Goal: Check status: Check status

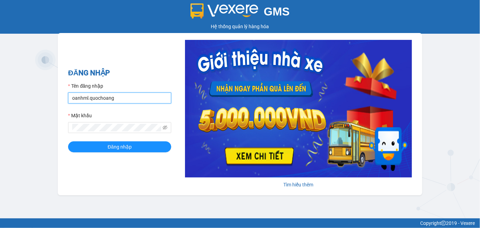
click at [83, 96] on input "oanhml.quochoang" at bounding box center [119, 98] width 103 height 11
type input "vanml.quochoang"
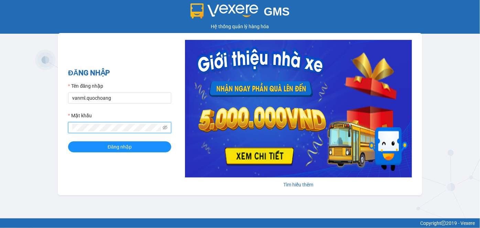
click at [61, 129] on div "ĐĂNG NHẬP Tên đăng nhập vanml.quochoang Mật khẩu Đăng nhập Tìm hiểu thêm" at bounding box center [240, 114] width 365 height 162
click at [68, 141] on button "Đăng nhập" at bounding box center [119, 146] width 103 height 11
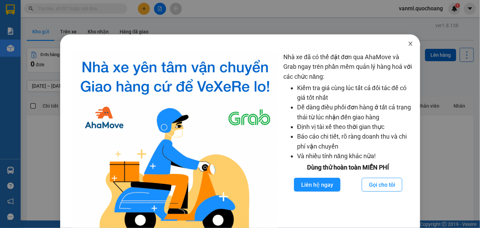
click at [409, 42] on span "Close" at bounding box center [410, 43] width 19 height 19
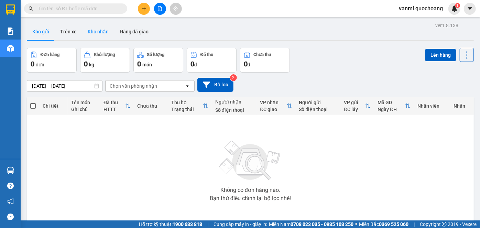
click at [95, 27] on button "Kho nhận" at bounding box center [98, 31] width 32 height 17
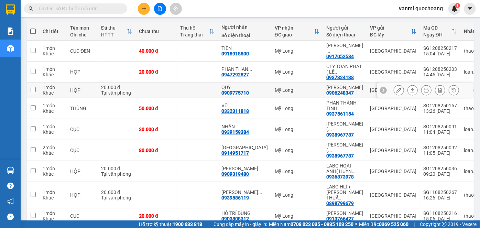
scroll to position [137, 0]
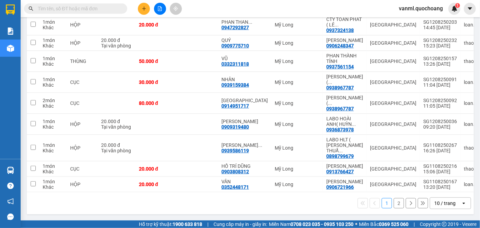
click at [444, 203] on div "10 / trang" at bounding box center [445, 203] width 21 height 7
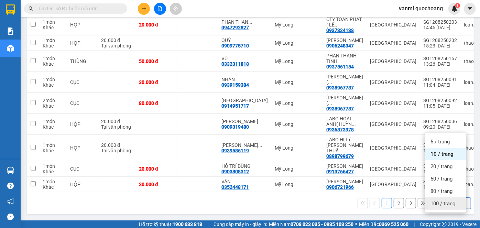
click at [448, 200] on span "100 / trang" at bounding box center [443, 203] width 25 height 7
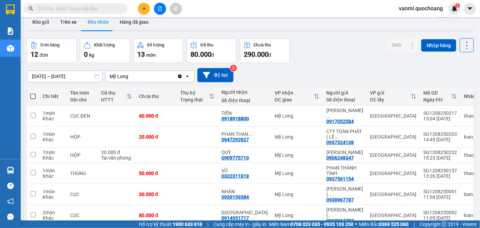
scroll to position [0, 0]
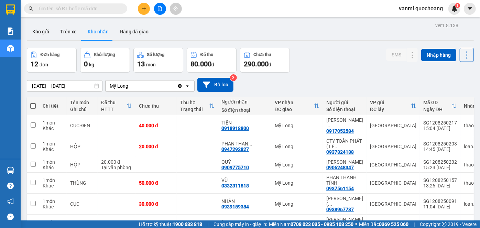
click at [66, 83] on input "[DATE] – [DATE]" at bounding box center [64, 86] width 75 height 11
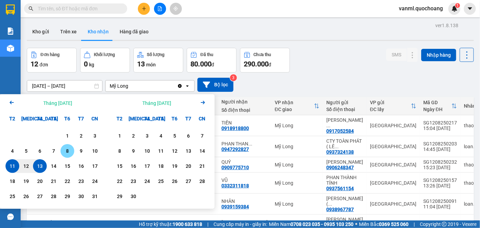
click at [66, 149] on div "8" at bounding box center [68, 151] width 10 height 8
click at [38, 166] on div "13" at bounding box center [40, 166] width 10 height 8
type input "[DATE] – [DATE]"
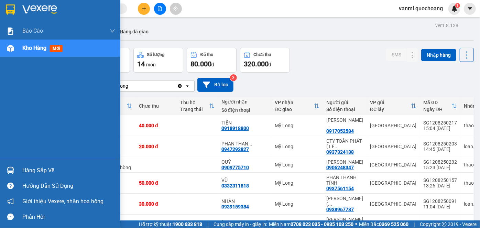
click at [63, 168] on div "Hàng sắp về" at bounding box center [68, 170] width 93 height 10
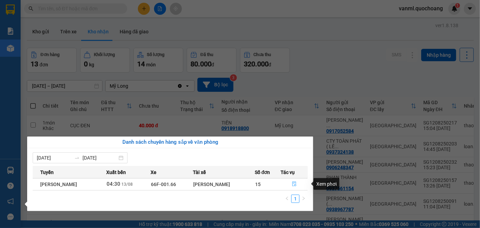
click at [293, 185] on icon "file-done" at bounding box center [294, 184] width 5 height 5
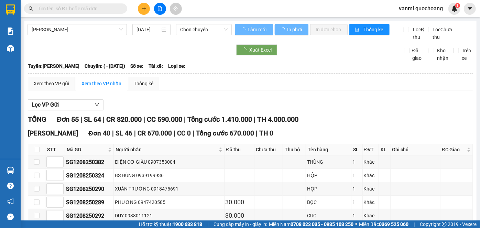
type input "[DATE]"
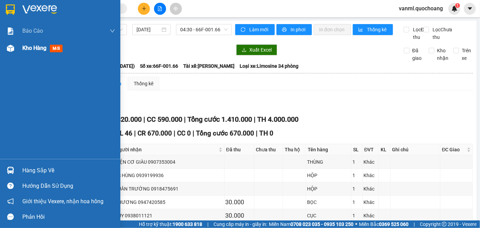
click at [30, 49] on span "Kho hàng" at bounding box center [34, 48] width 24 height 7
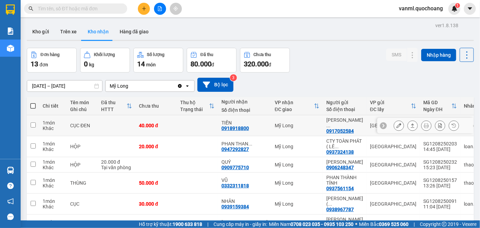
scroll to position [31, 0]
